Goal: Information Seeking & Learning: Learn about a topic

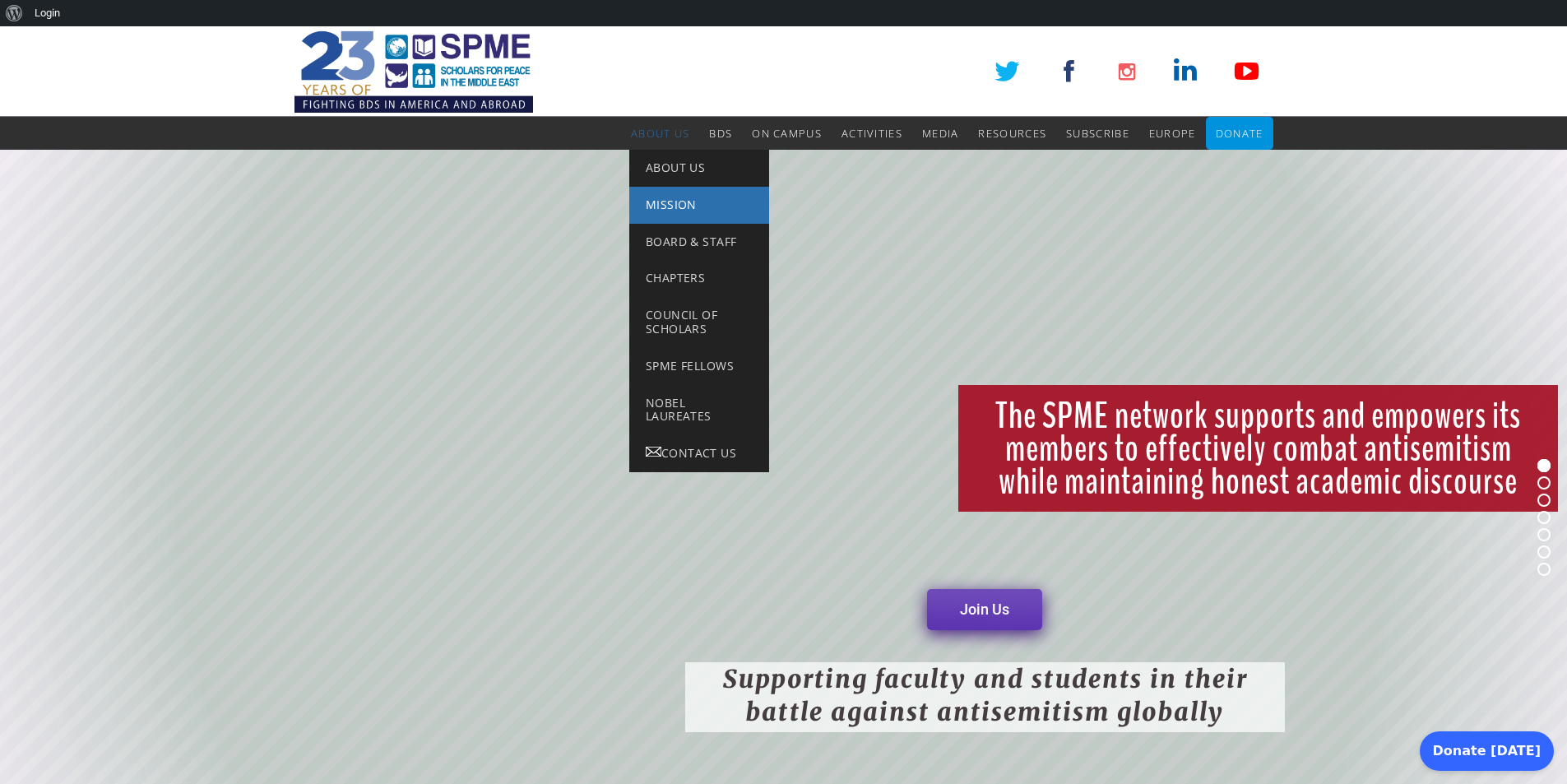
click at [700, 208] on link "Mission" at bounding box center [699, 205] width 140 height 37
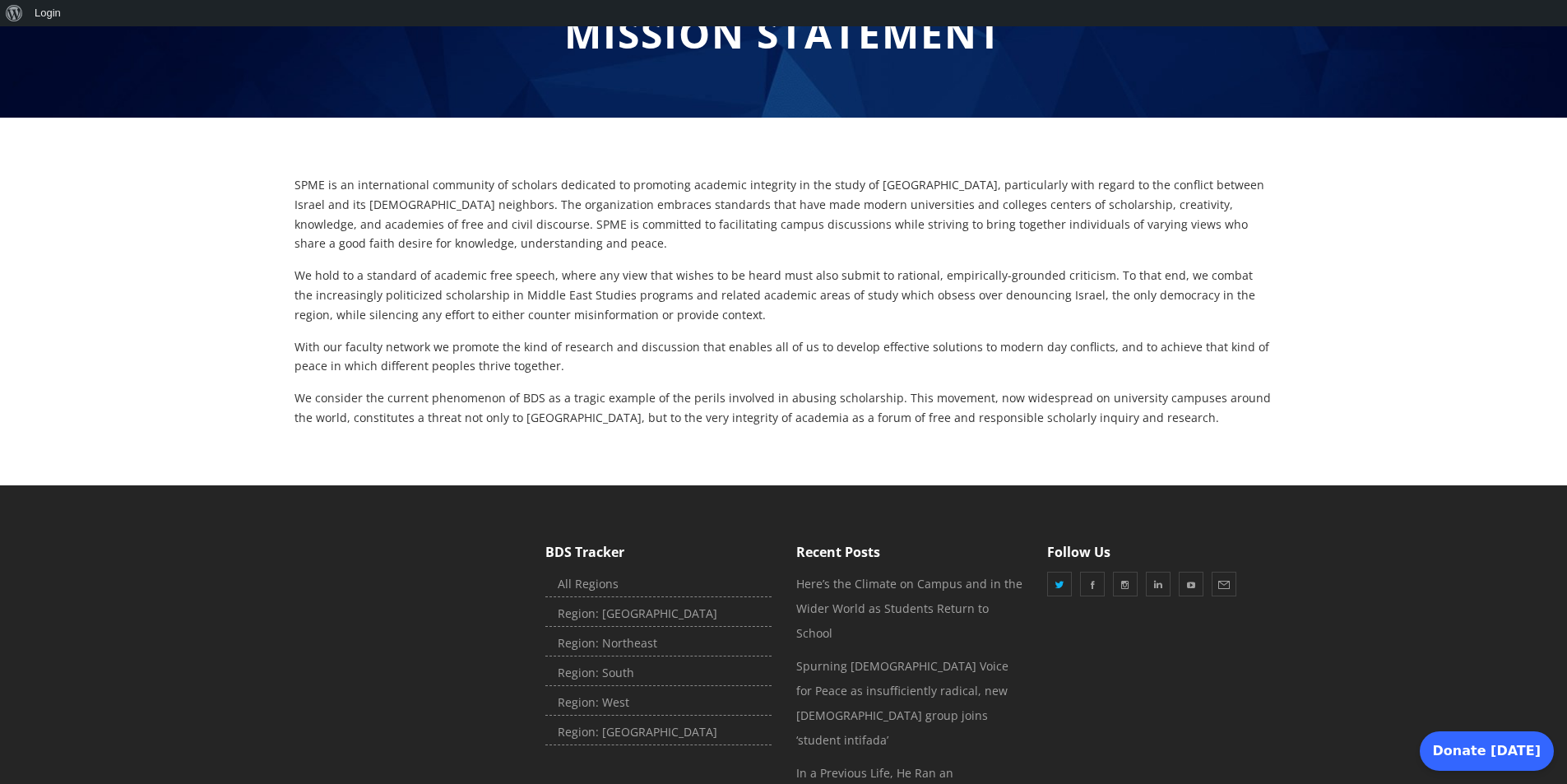
scroll to position [165, 0]
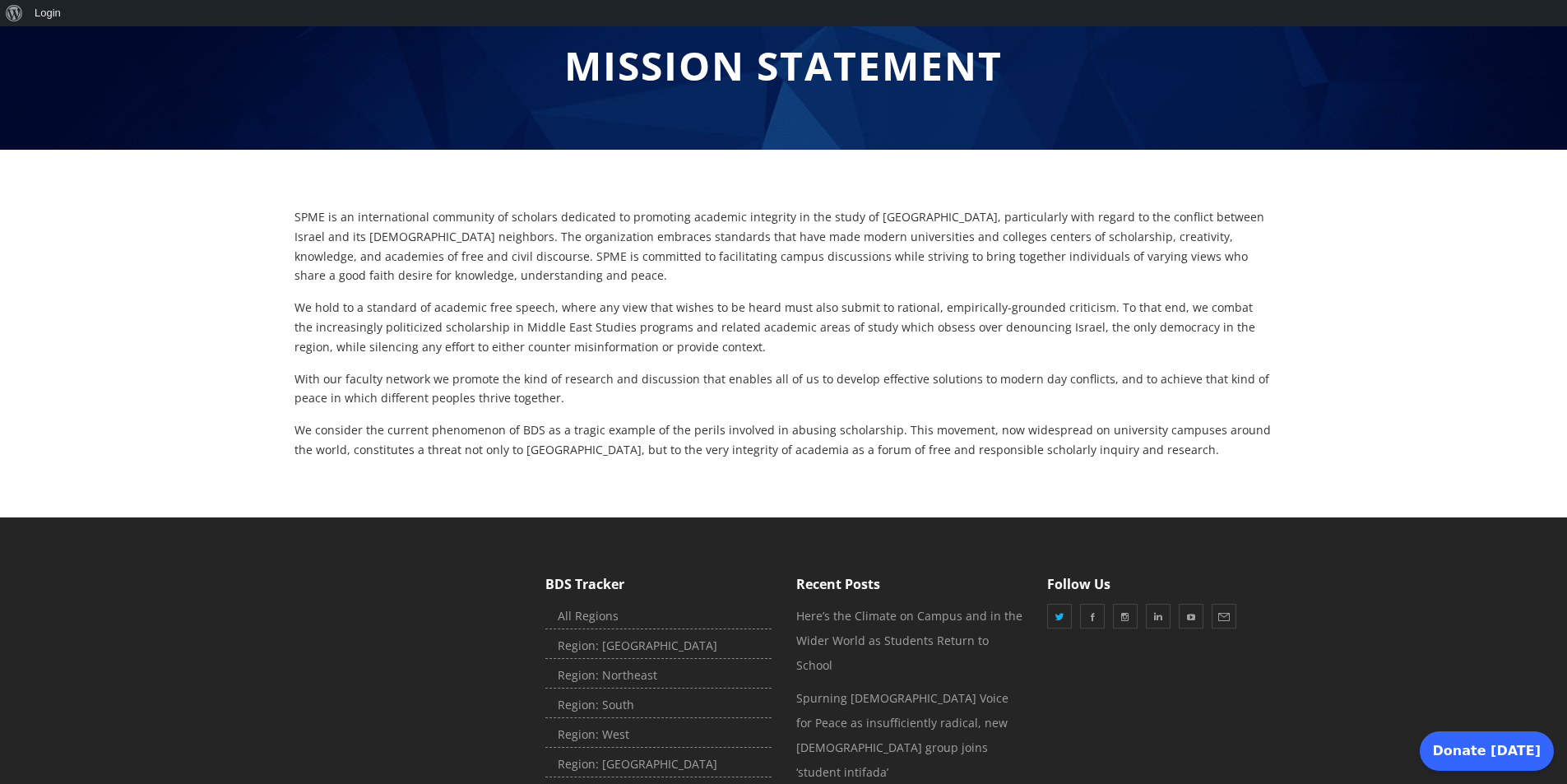
click at [908, 412] on div "SPME is an international community of scholars dedicated to promoting academic …" at bounding box center [784, 333] width 979 height 253
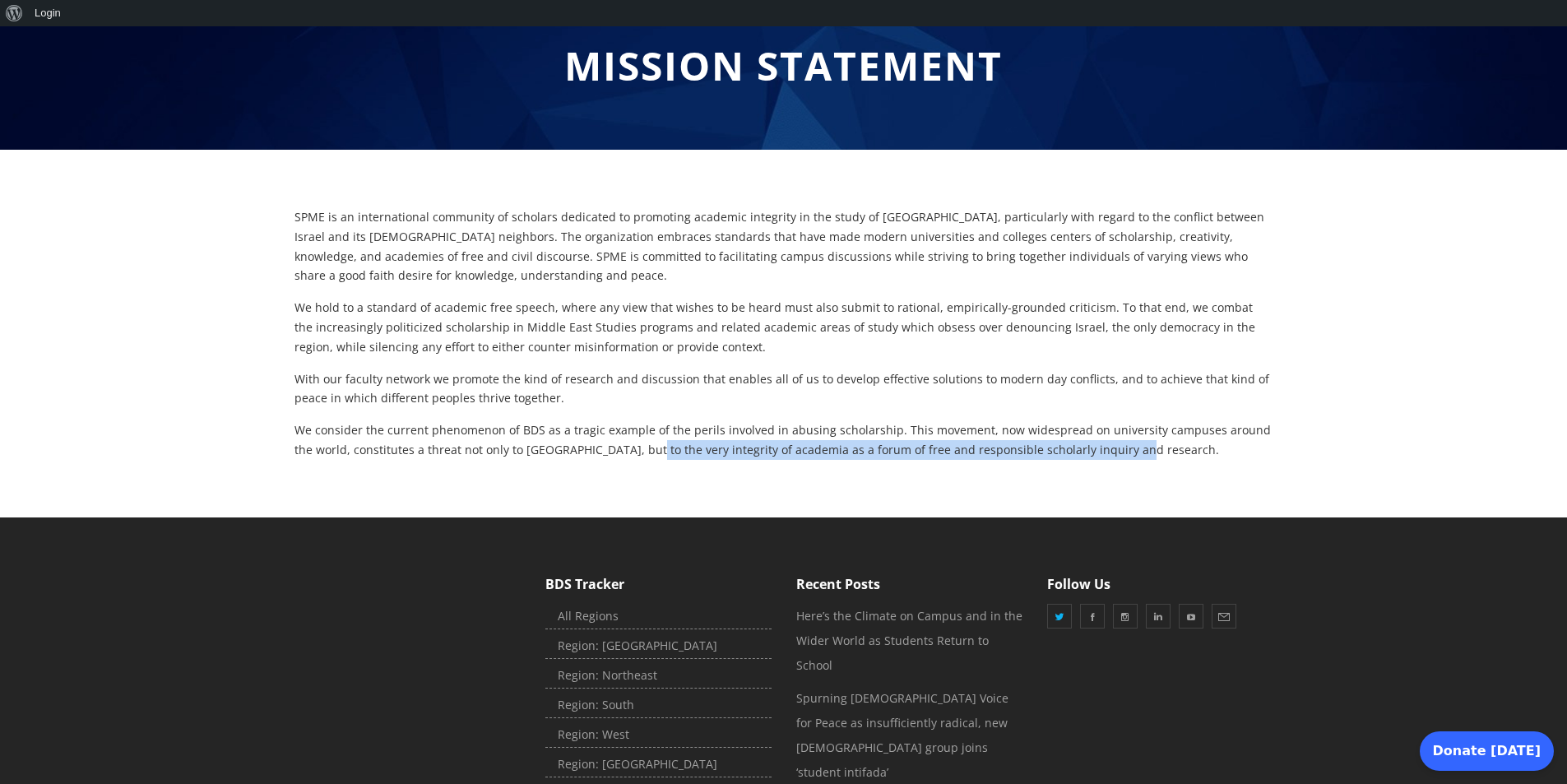
drag, startPoint x: 1204, startPoint y: 445, endPoint x: 641, endPoint y: 455, distance: 563.1
click at [641, 456] on p "We consider the current phenomenon of BDS as a tragic example of the perils inv…" at bounding box center [784, 440] width 979 height 40
click at [641, 455] on p "We consider the current phenomenon of BDS as a tragic example of the perils inv…" at bounding box center [784, 440] width 979 height 40
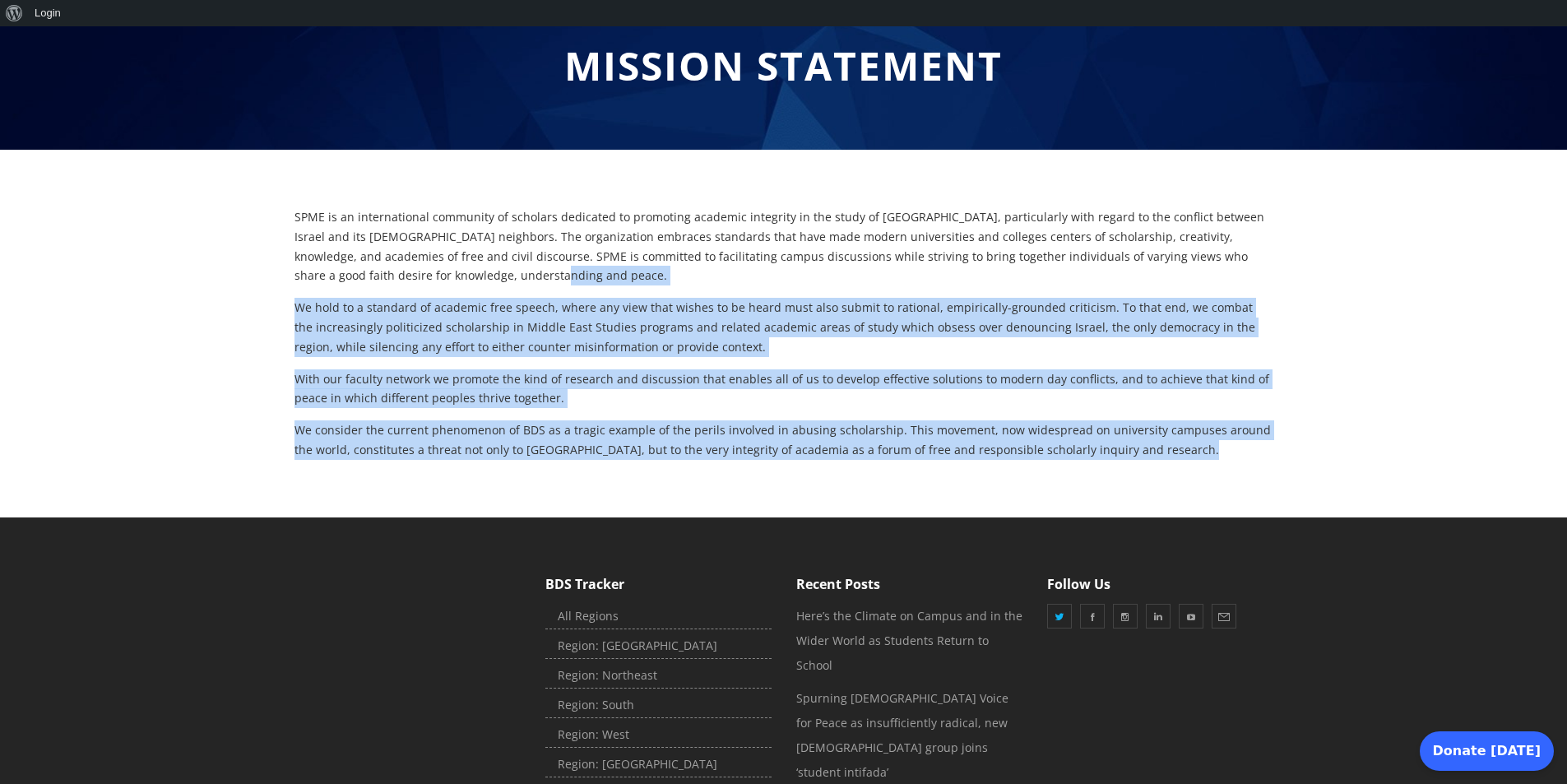
drag, startPoint x: 533, startPoint y: 276, endPoint x: 1351, endPoint y: 210, distance: 820.7
click at [1351, 210] on div "SPME is an international community of scholars dedicated to promoting academic …" at bounding box center [784, 333] width 1567 height 253
click at [1351, 211] on div at bounding box center [784, 333] width 1567 height 253
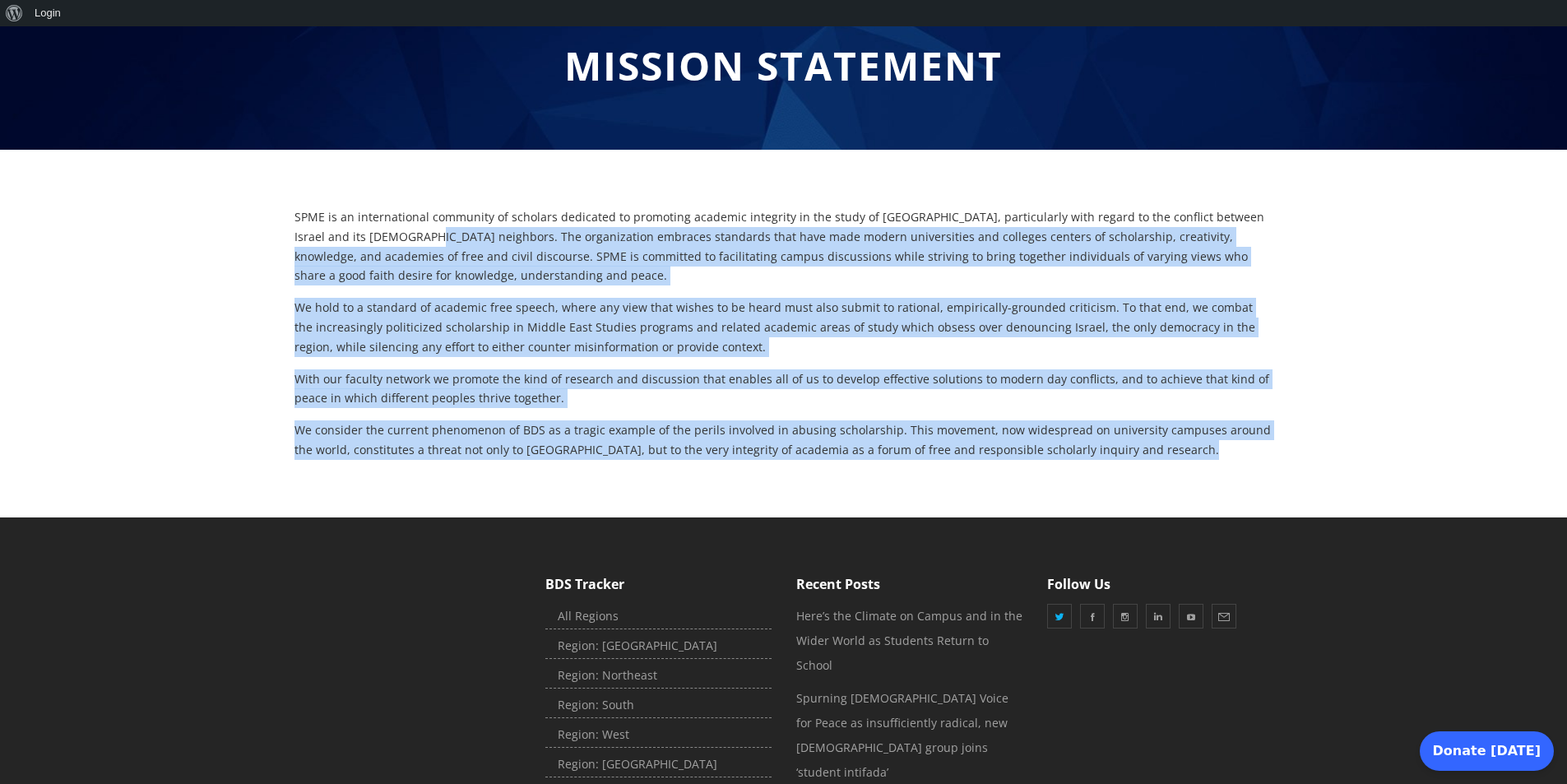
drag, startPoint x: 1298, startPoint y: 244, endPoint x: 409, endPoint y: 235, distance: 889.0
click at [409, 235] on div "SPME is an international community of scholars dedicated to promoting academic …" at bounding box center [784, 333] width 1567 height 253
click at [408, 238] on p "SPME is an international community of scholars dedicated to promoting academic …" at bounding box center [784, 246] width 979 height 78
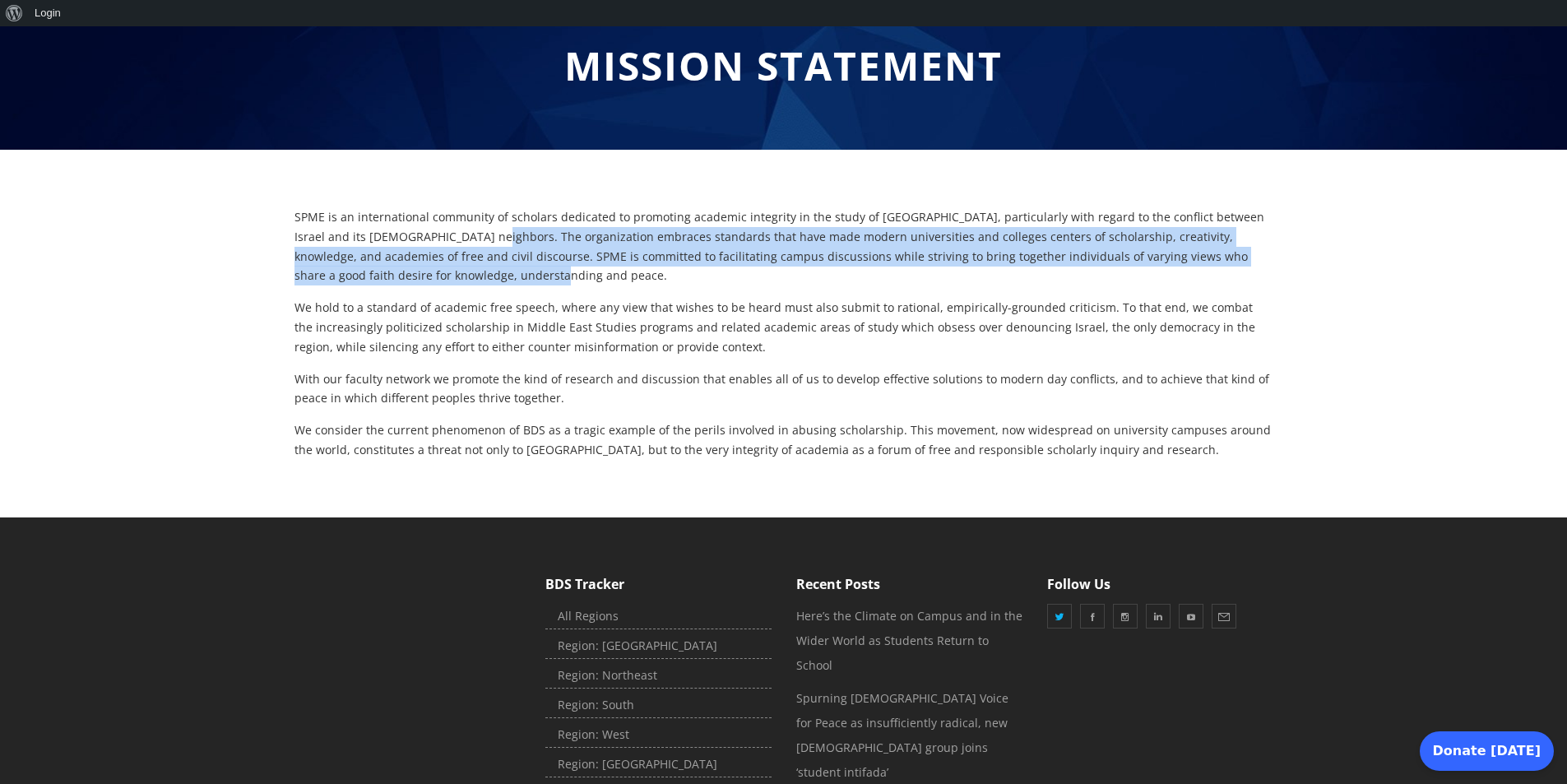
drag, startPoint x: 468, startPoint y: 244, endPoint x: 540, endPoint y: 278, distance: 79.6
click at [540, 278] on p "SPME is an international community of scholars dedicated to promoting academic …" at bounding box center [784, 246] width 979 height 78
click at [744, 346] on p "We hold to a standard of academic free speech, where any view that wishes to be…" at bounding box center [784, 327] width 979 height 58
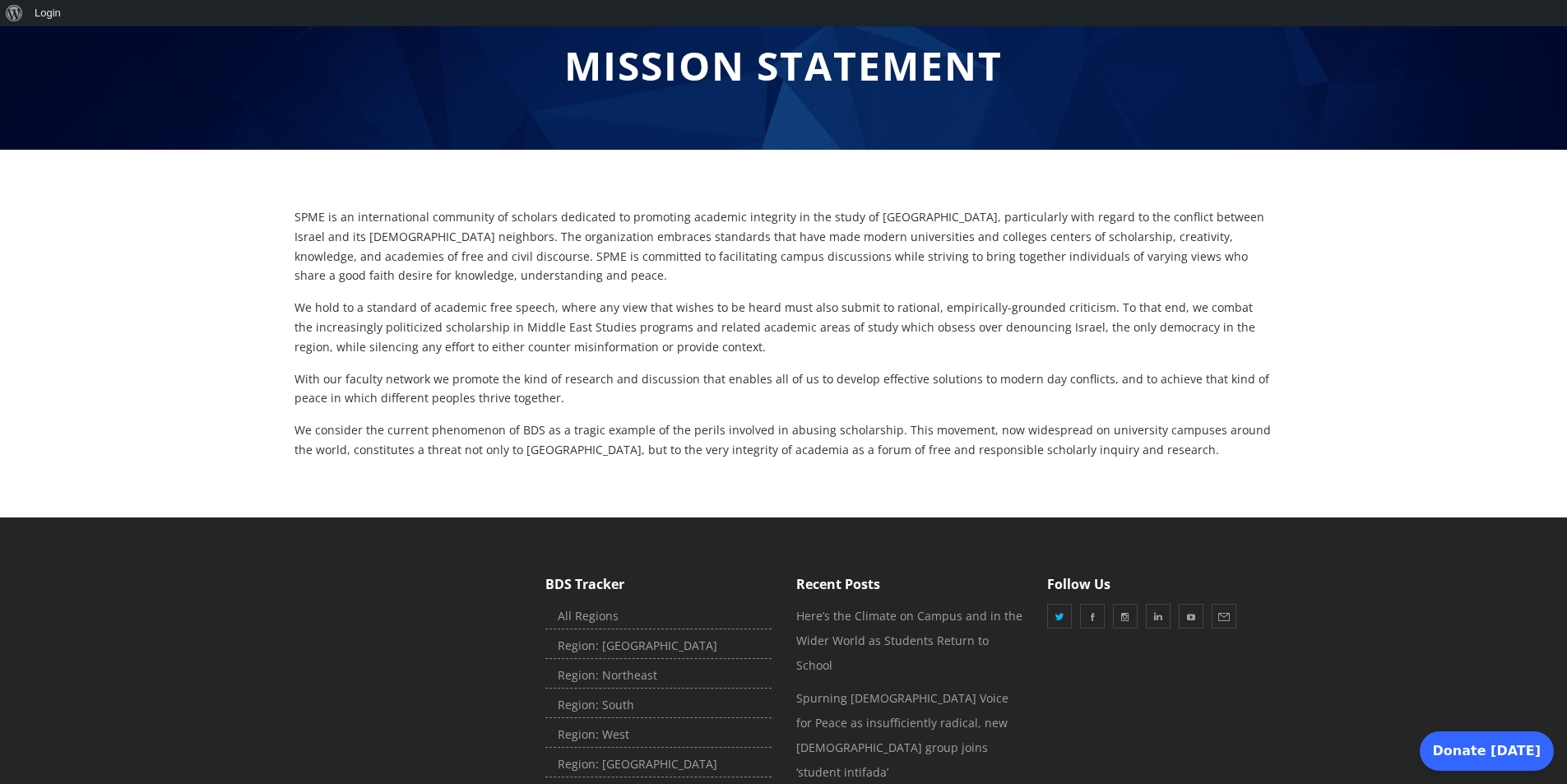
click at [784, 364] on div "SPME is an international community of scholars dedicated to promoting academic …" at bounding box center [784, 333] width 979 height 253
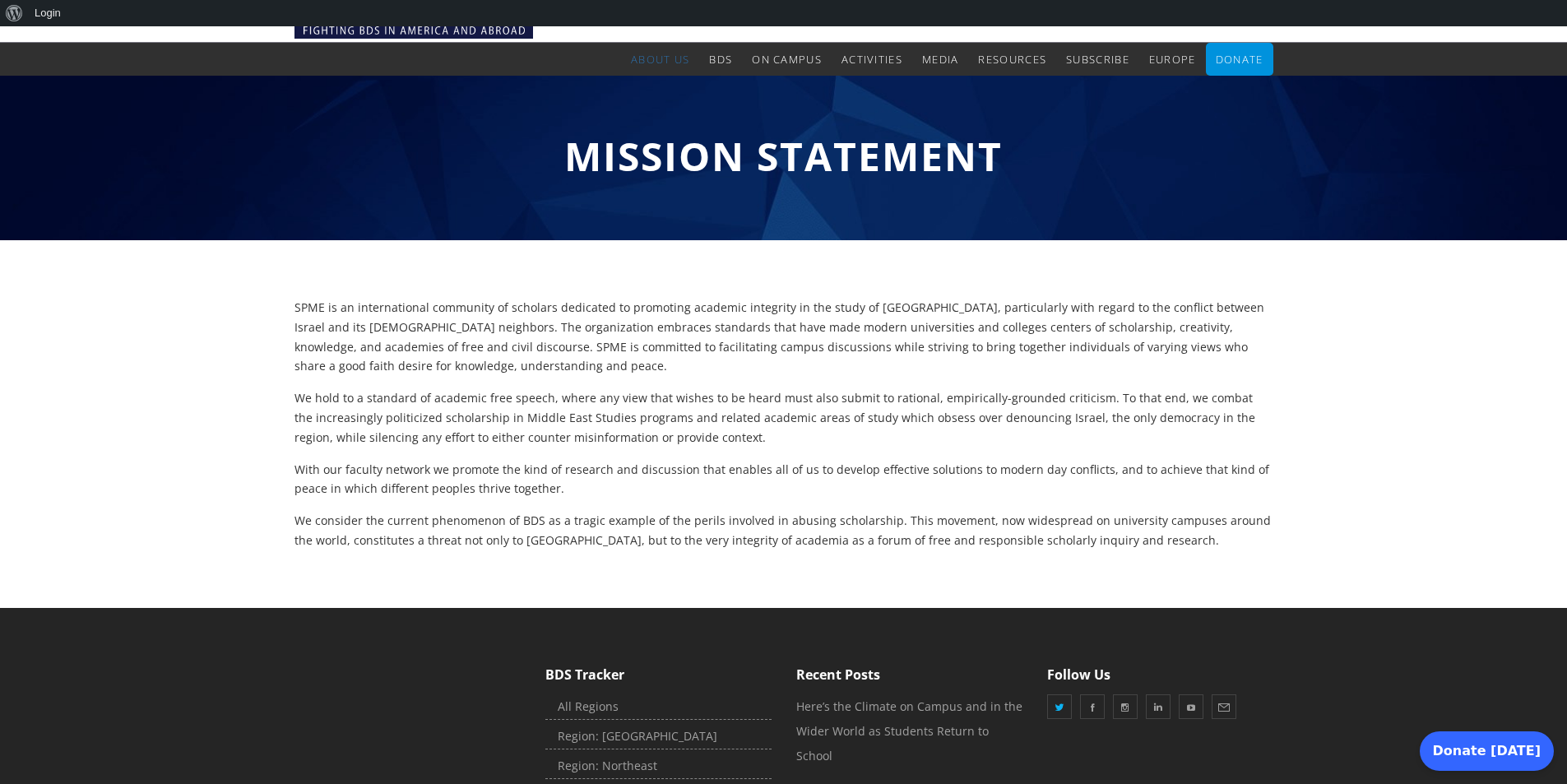
scroll to position [0, 0]
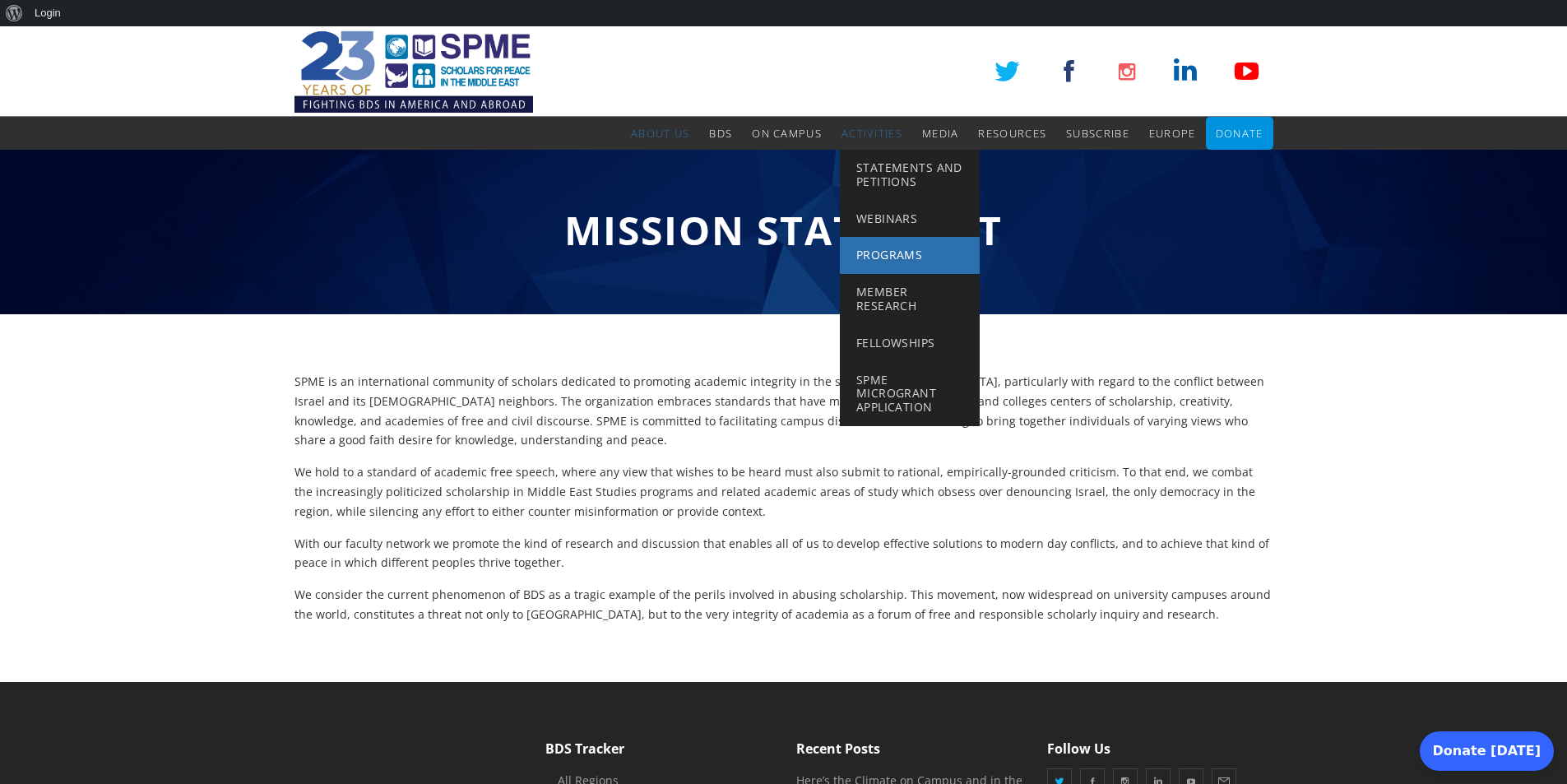
click at [895, 256] on span "Programs" at bounding box center [889, 254] width 66 height 16
